Goal: Transaction & Acquisition: Download file/media

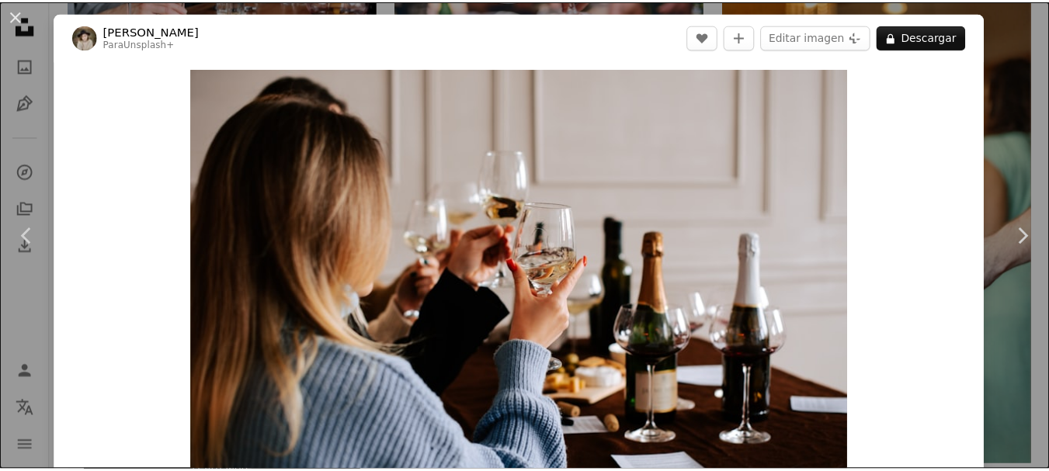
scroll to position [78, 0]
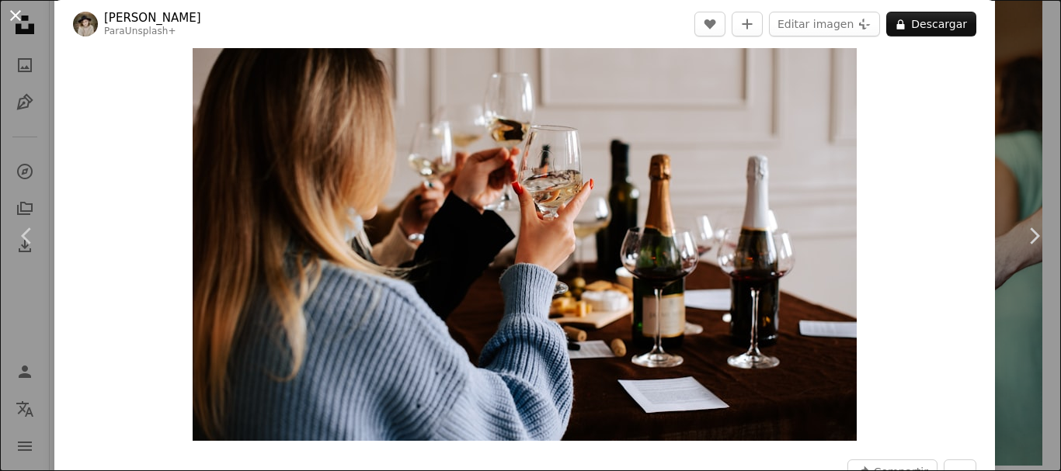
click at [19, 18] on button "An X shape" at bounding box center [15, 15] width 19 height 19
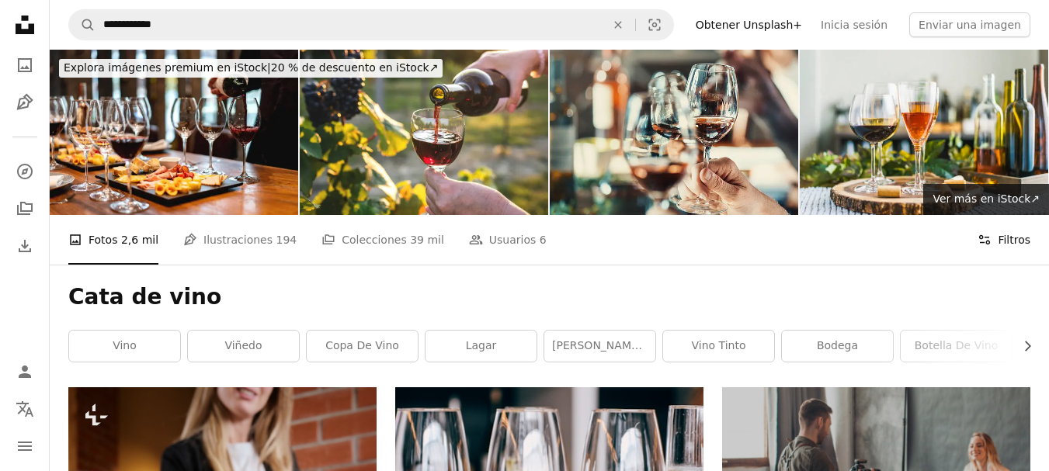
click at [1000, 215] on button "Filters Filtros" at bounding box center [1004, 240] width 53 height 50
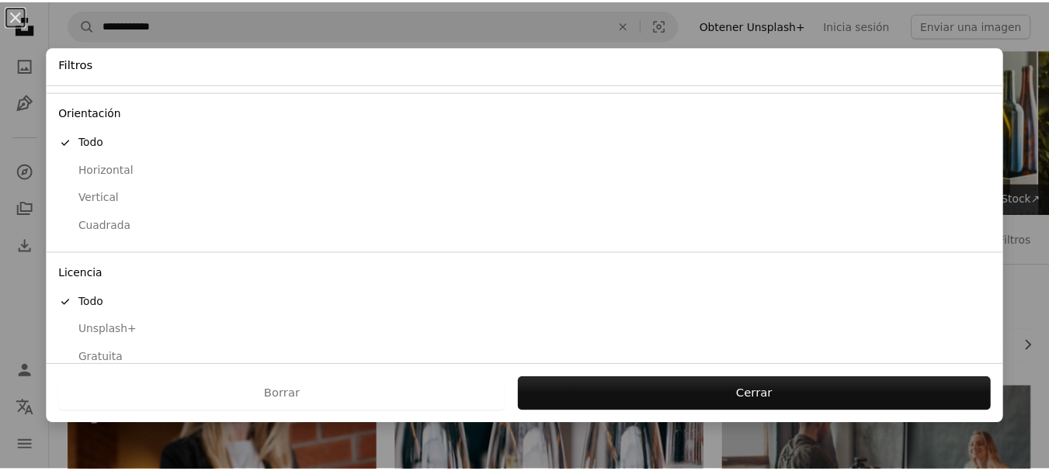
scroll to position [145, 0]
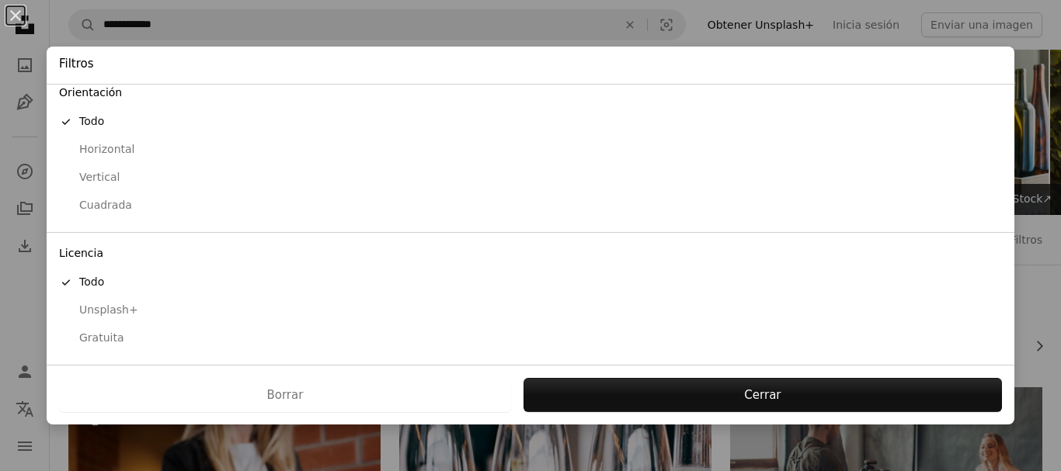
click at [123, 146] on div "Horizontal" at bounding box center [530, 150] width 943 height 16
click at [98, 339] on div "Gratuita" at bounding box center [530, 339] width 943 height 16
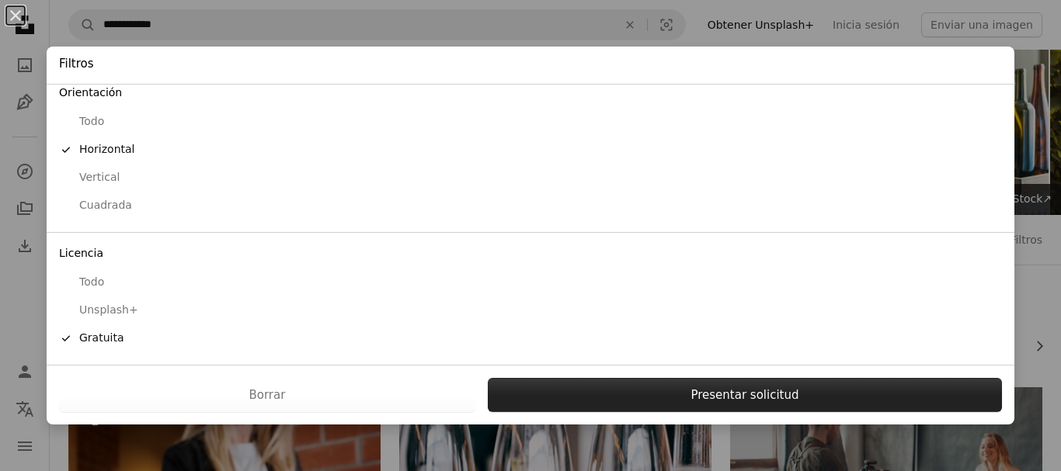
click at [701, 398] on button "Presentar solicitud" at bounding box center [745, 395] width 514 height 34
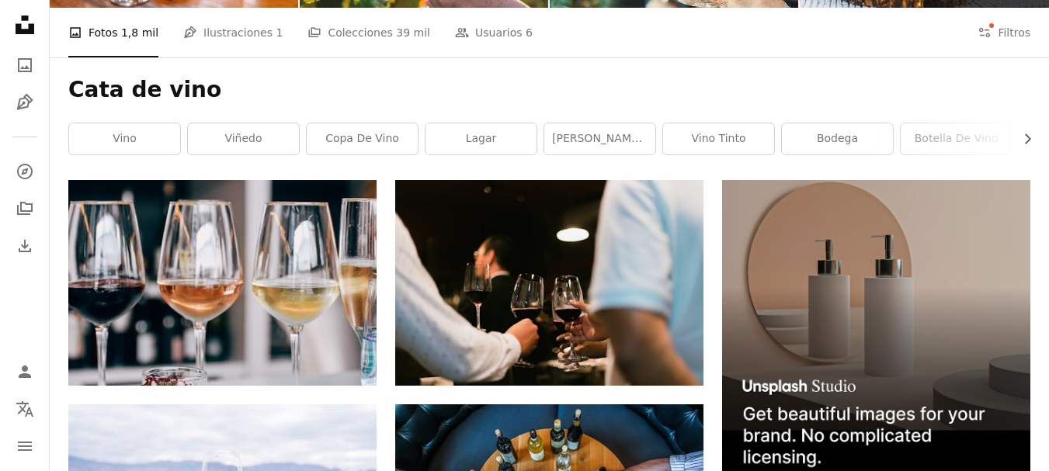
scroll to position [233, 0]
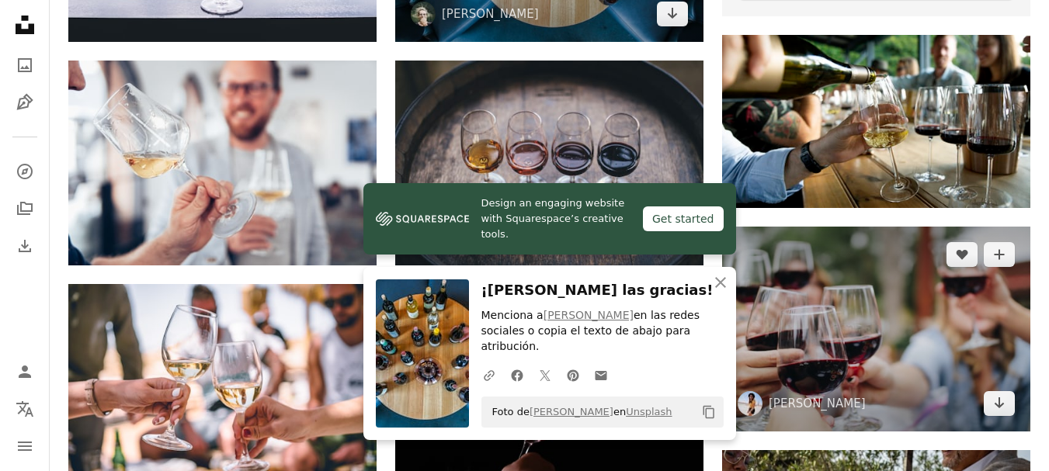
scroll to position [777, 0]
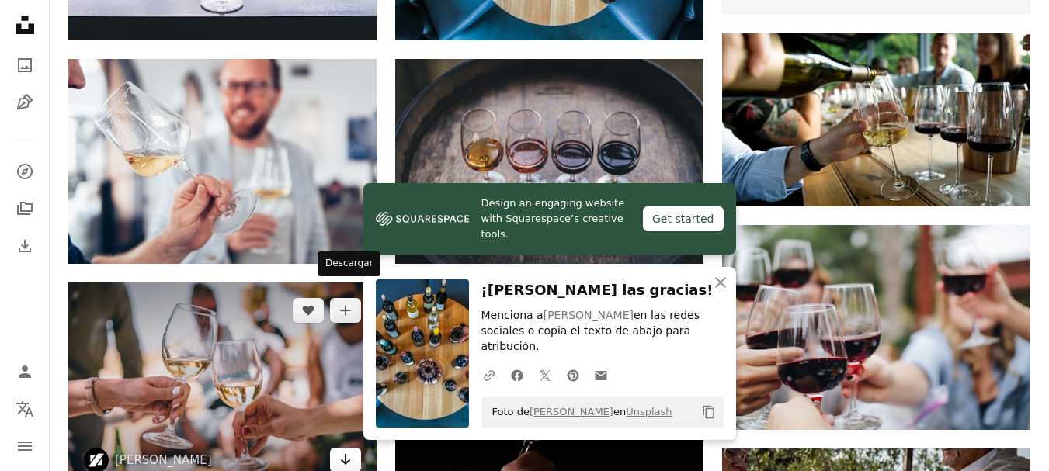
click at [351, 450] on icon "Arrow pointing down" at bounding box center [345, 459] width 12 height 19
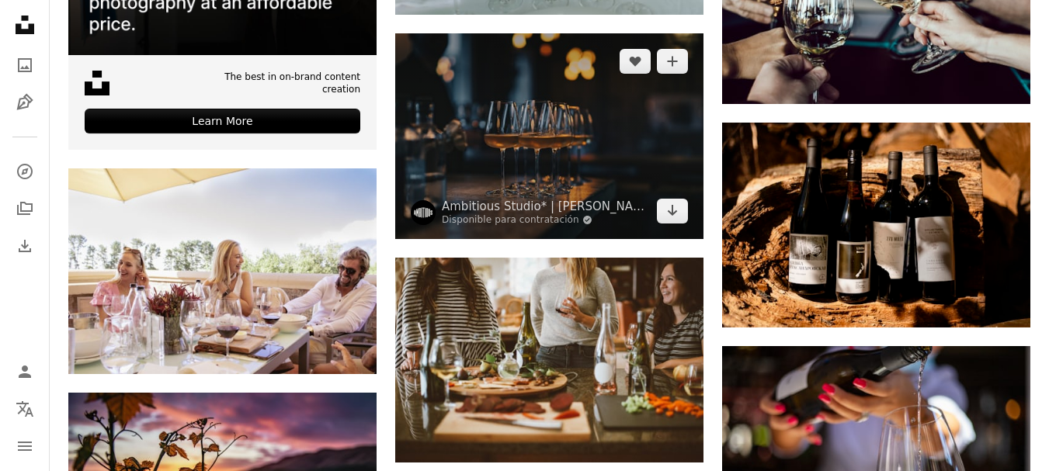
scroll to position [2874, 0]
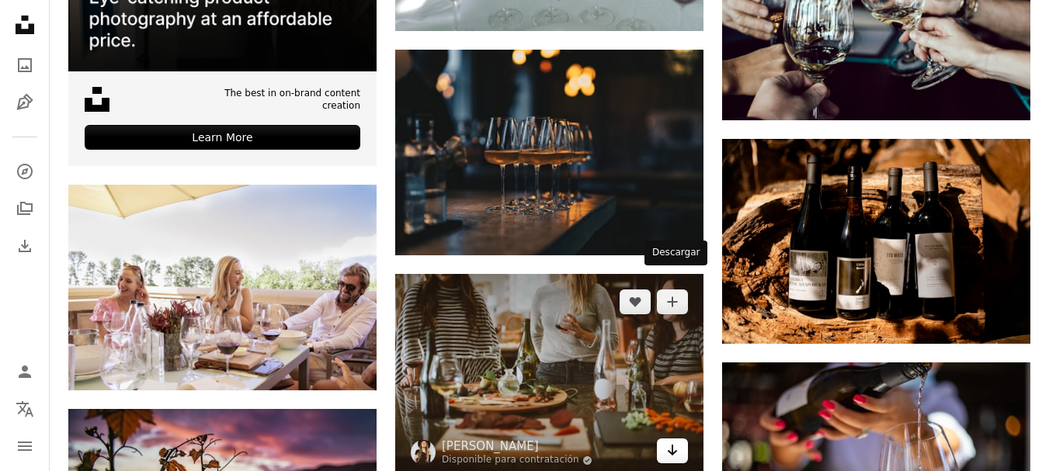
click at [677, 441] on icon "Arrow pointing down" at bounding box center [672, 450] width 12 height 19
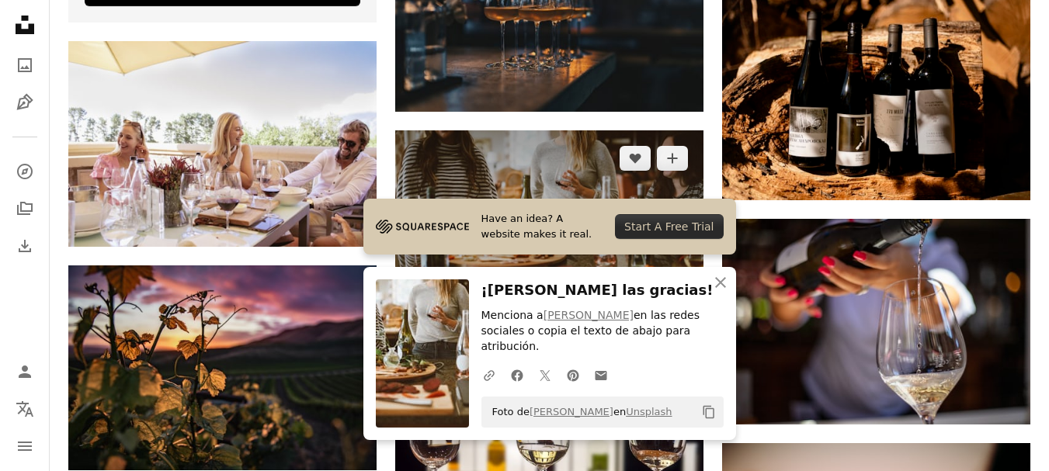
scroll to position [3029, 0]
